Goal: Find specific page/section: Find specific page/section

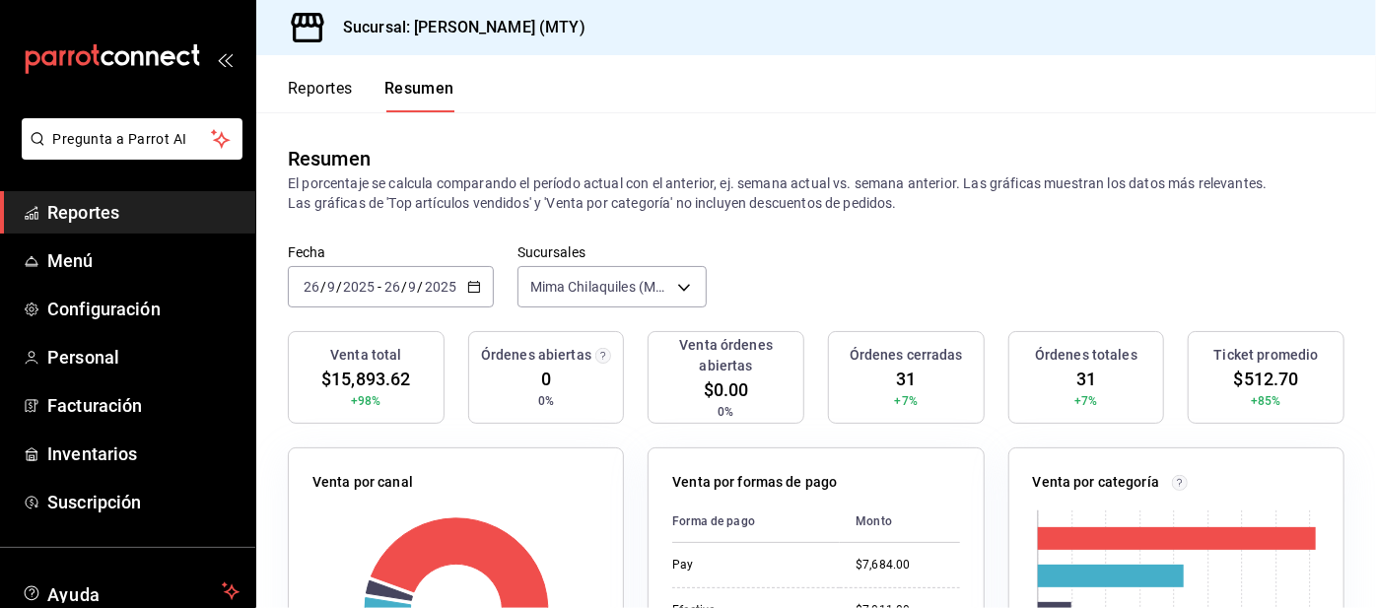
click at [318, 81] on button "Reportes" at bounding box center [320, 96] width 65 height 34
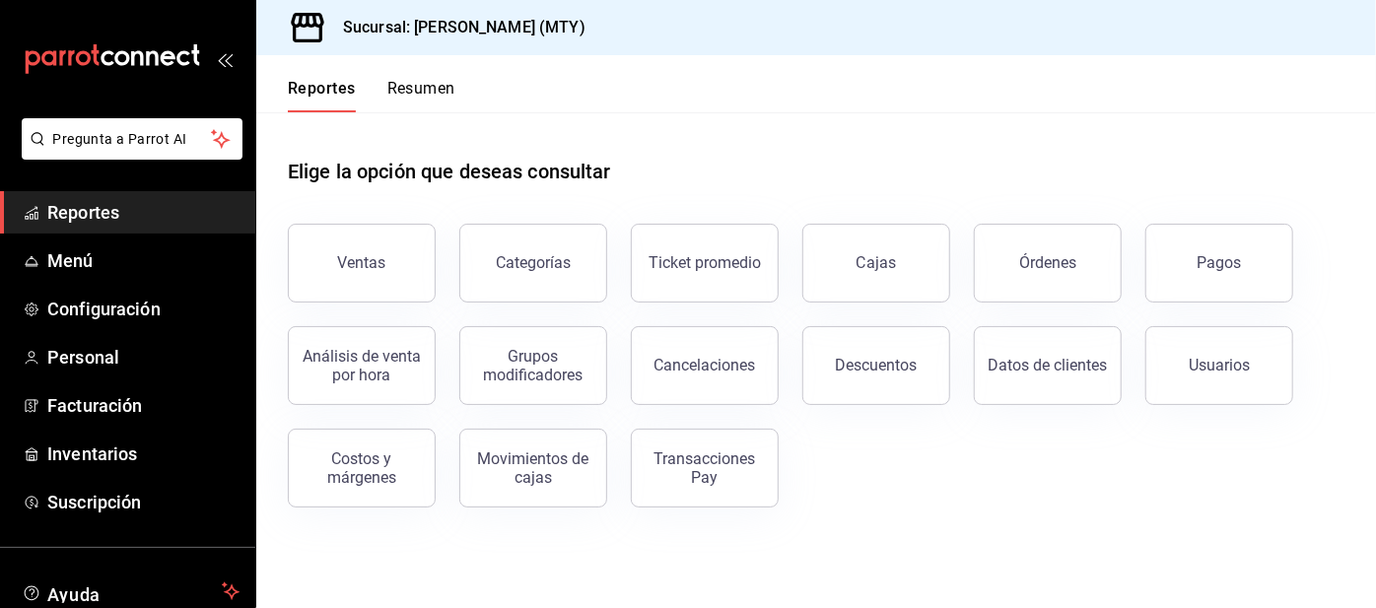
click at [1222, 259] on div "Pagos" at bounding box center [1220, 262] width 44 height 19
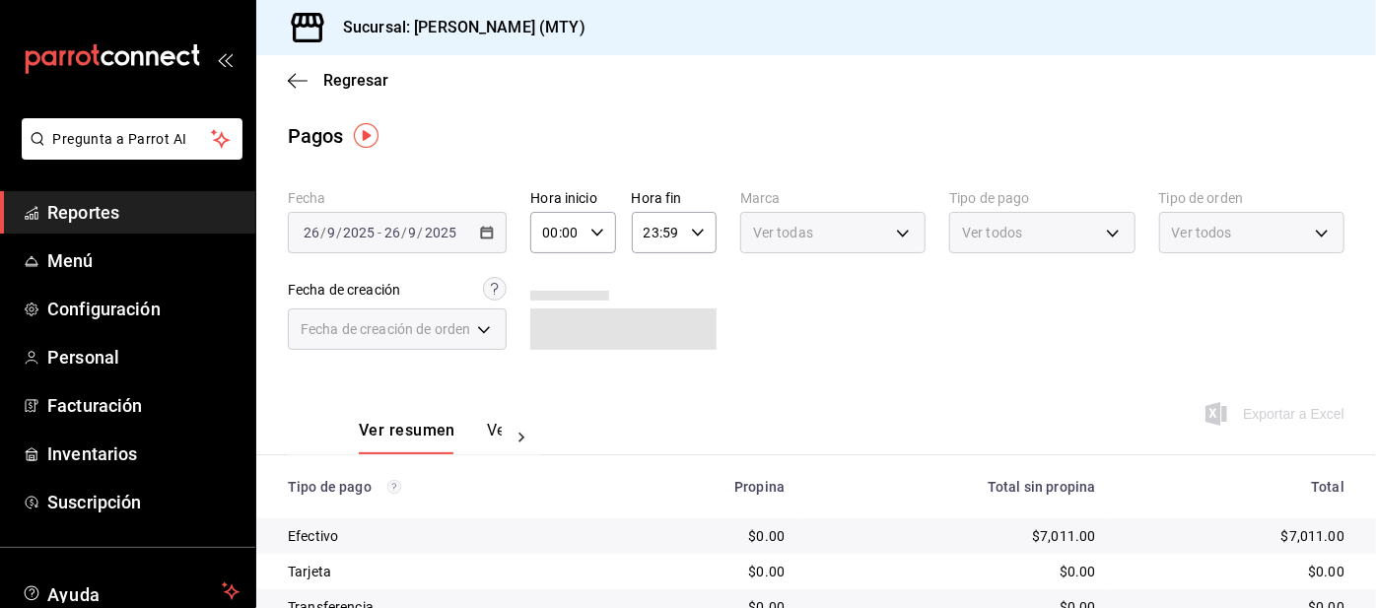
click at [1018, 236] on body "Pregunta a Parrot AI Reportes Menú Configuración Personal Facturación Inventari…" at bounding box center [688, 304] width 1376 height 608
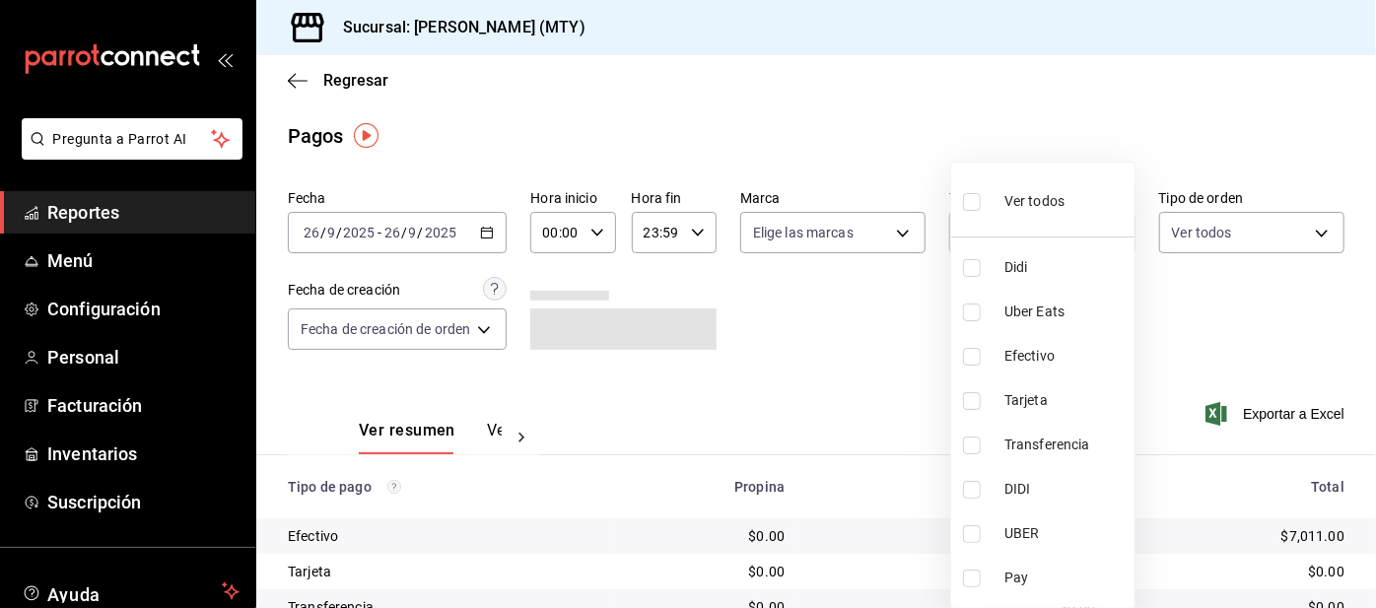
click at [982, 290] on li "Uber Eats" at bounding box center [1043, 312] width 183 height 44
click at [970, 317] on input "checkbox" at bounding box center [972, 313] width 18 height 18
checkbox input "false"
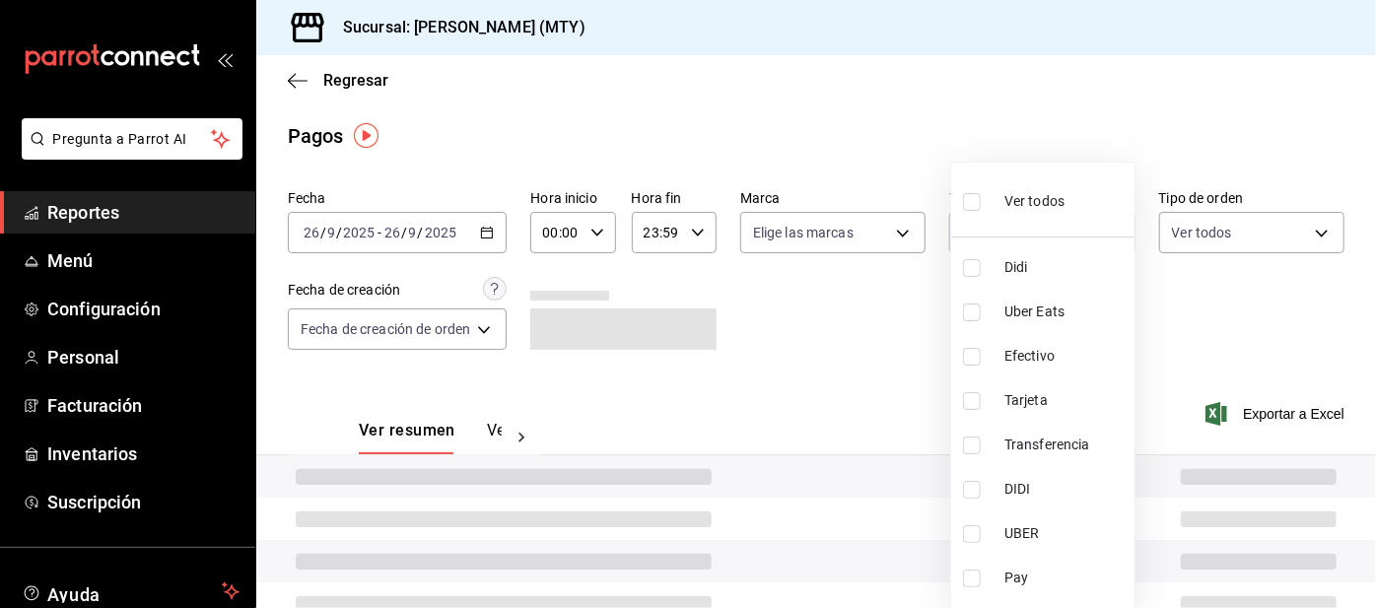
click at [957, 270] on li "Didi" at bounding box center [1043, 268] width 183 height 44
type input "ac2aad4e-3626-4df0-8b49-5bb49559922d"
checkbox input "true"
click at [972, 308] on input "checkbox" at bounding box center [972, 313] width 18 height 18
checkbox input "true"
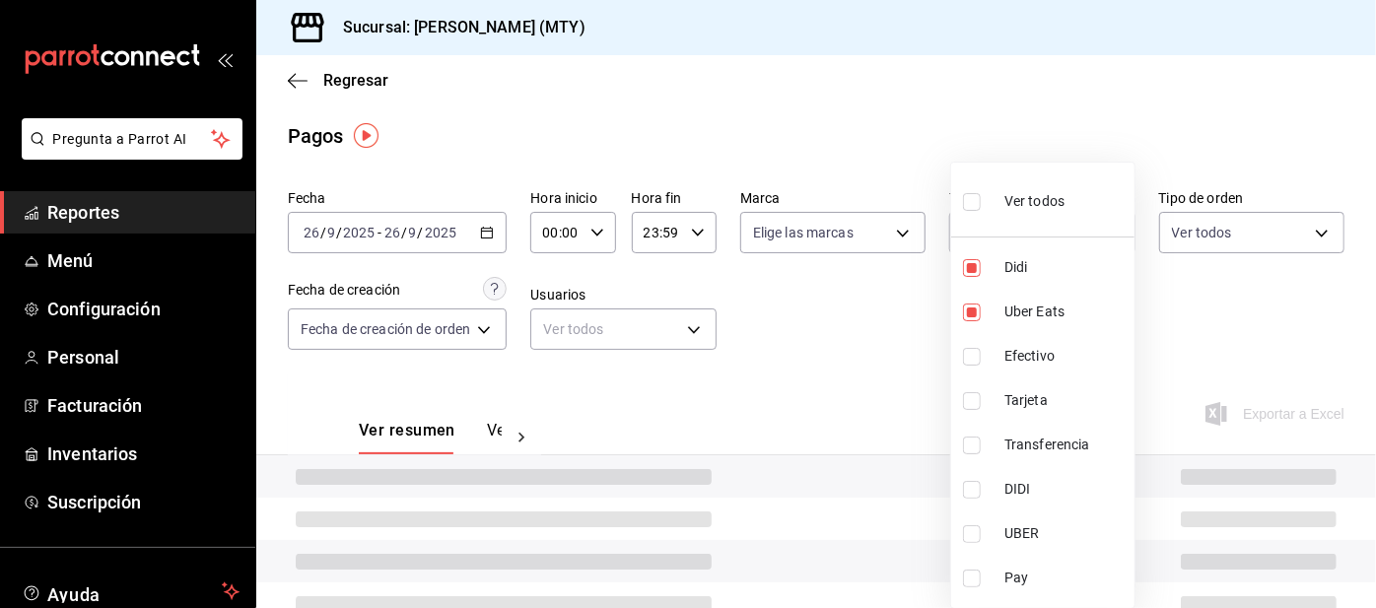
type input "ac2aad4e-3626-4df0-8b49-5bb49559922d,3386c666-a0b3-47d5-beef-c54dce93463a"
click at [976, 586] on input "checkbox" at bounding box center [972, 579] width 18 height 18
checkbox input "true"
click at [841, 384] on div at bounding box center [688, 304] width 1376 height 608
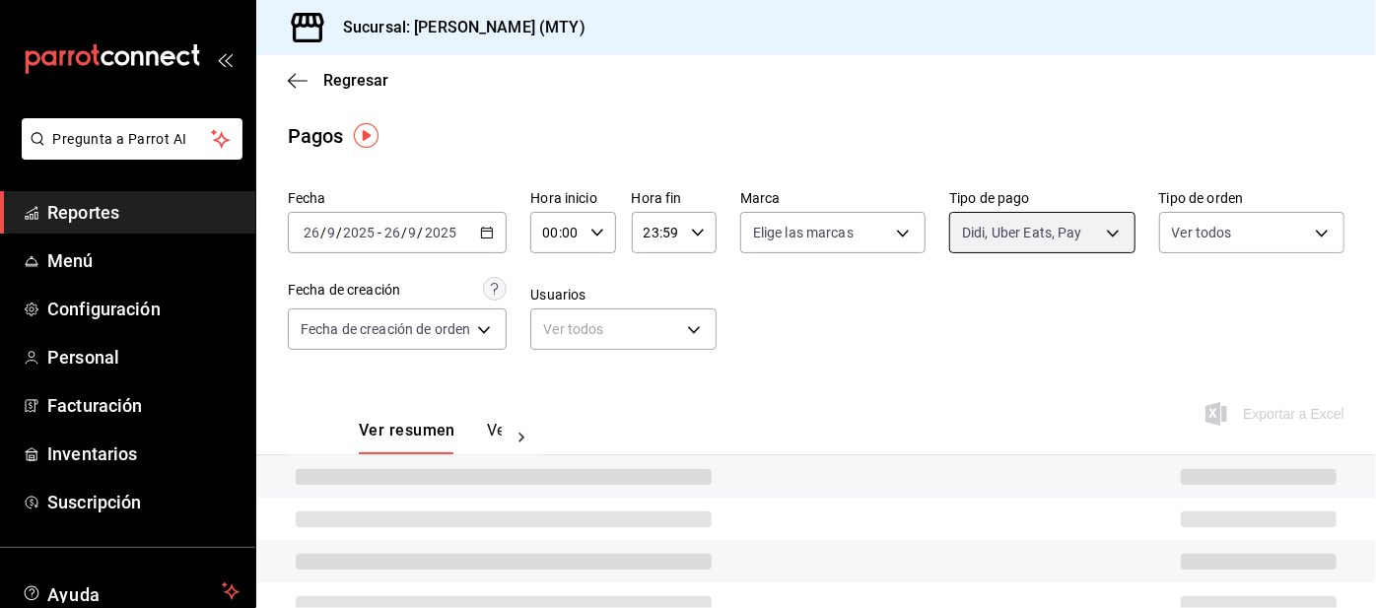
type input "ac2aad4e-3626-4df0-8b49-5bb49559922d,3386c666-a0b3-47d5-beef-c54dce93463a,f6d9e…"
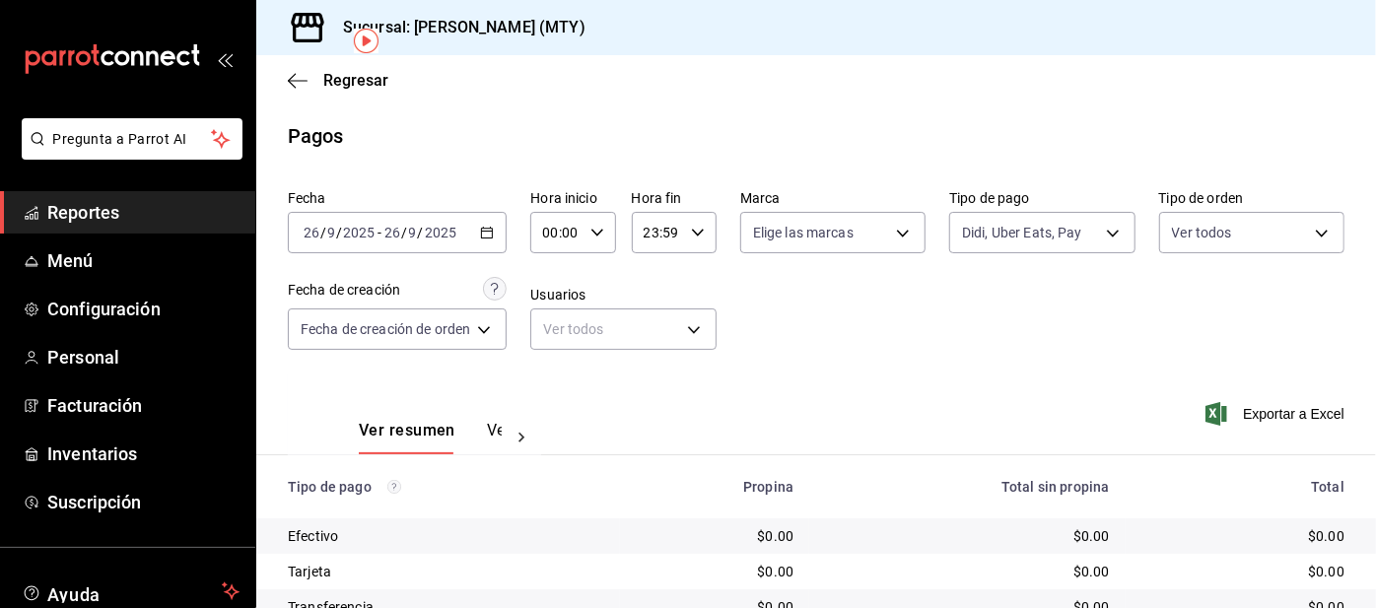
click at [136, 223] on span "Reportes" at bounding box center [143, 212] width 192 height 27
